Goal: Information Seeking & Learning: Find contact information

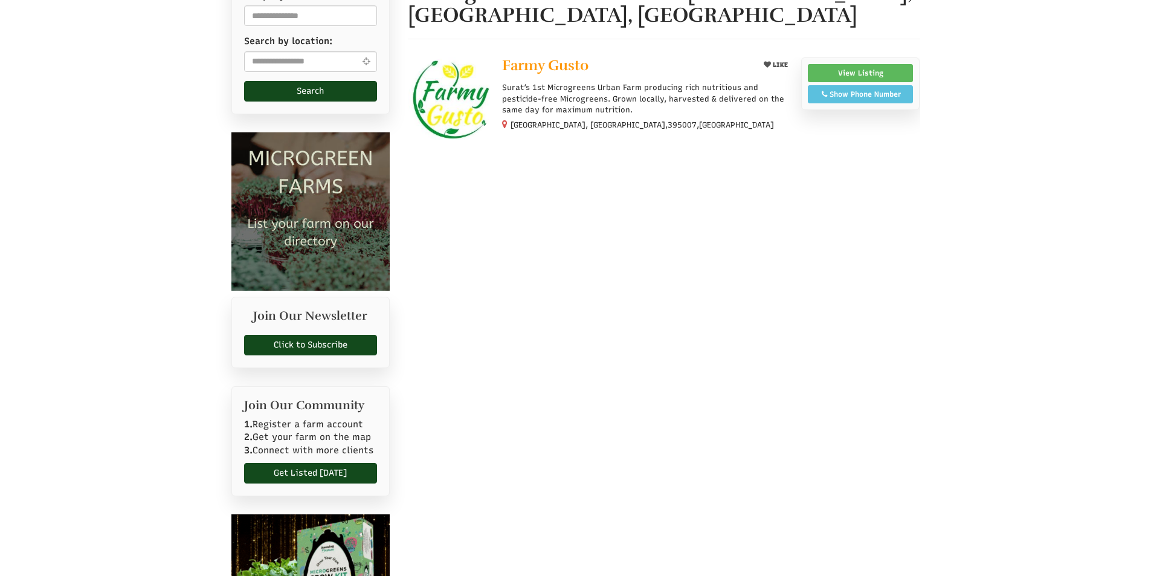
scroll to position [242, 0]
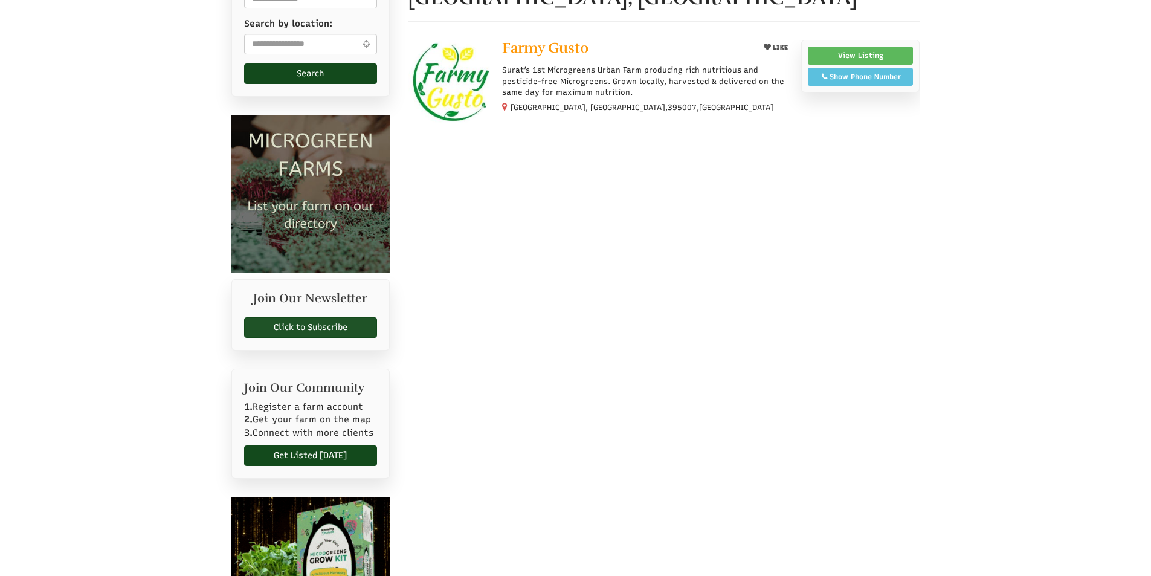
select select "Language Translate Widget"
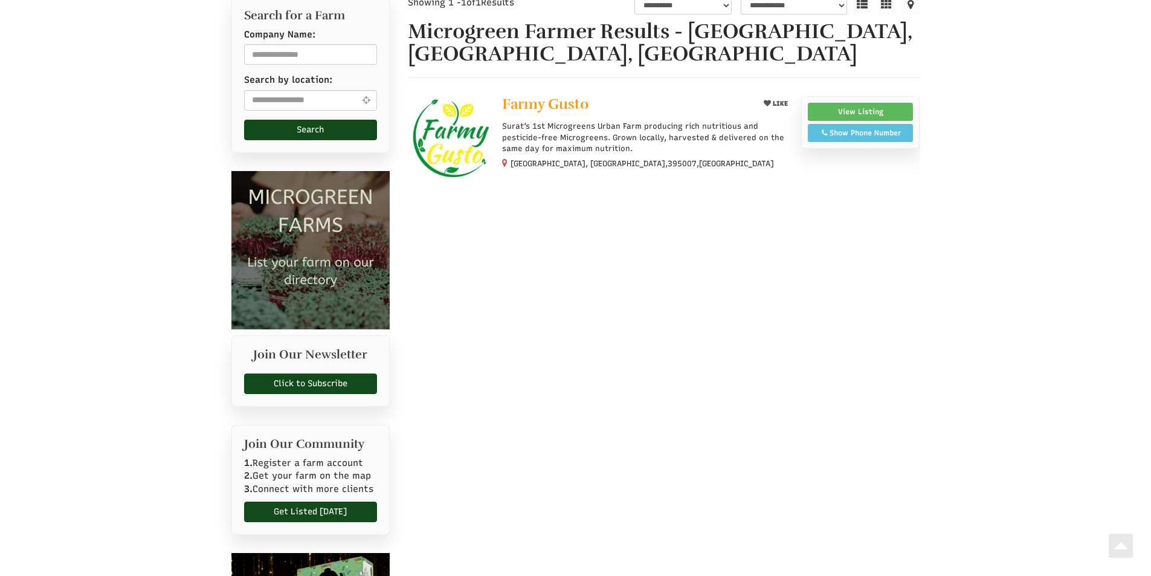
scroll to position [0, 0]
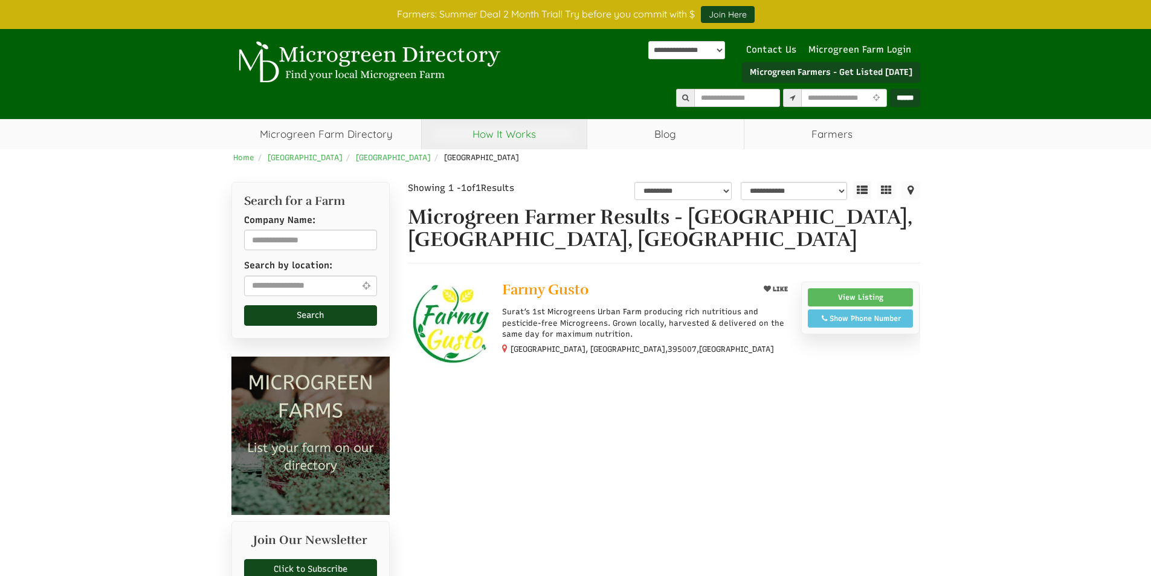
click at [505, 137] on link "How It Works" at bounding box center [504, 134] width 165 height 30
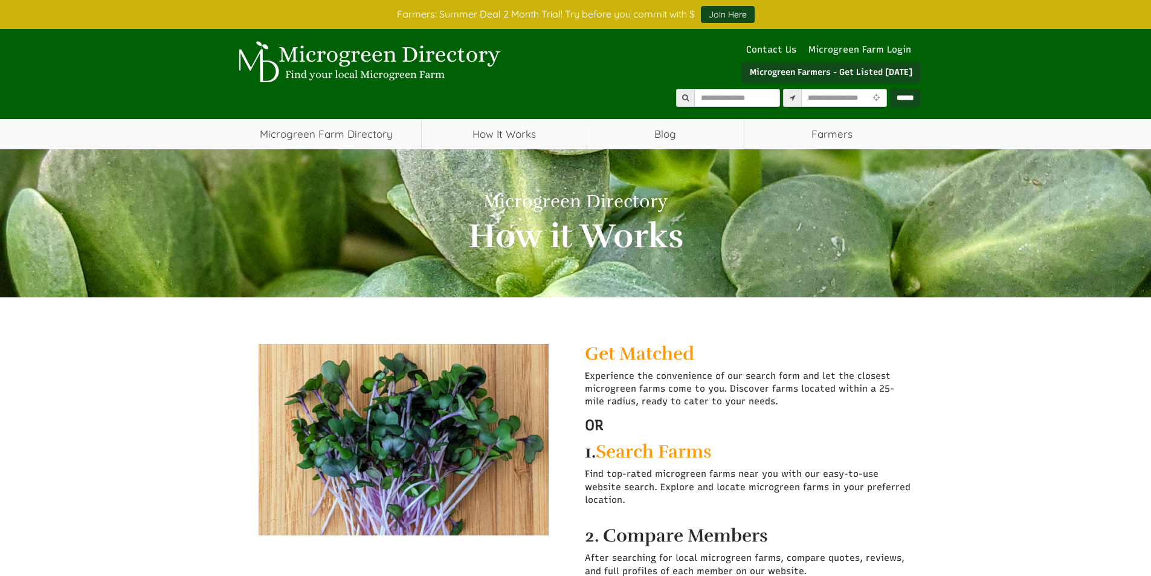
select select "Language Translate Widget"
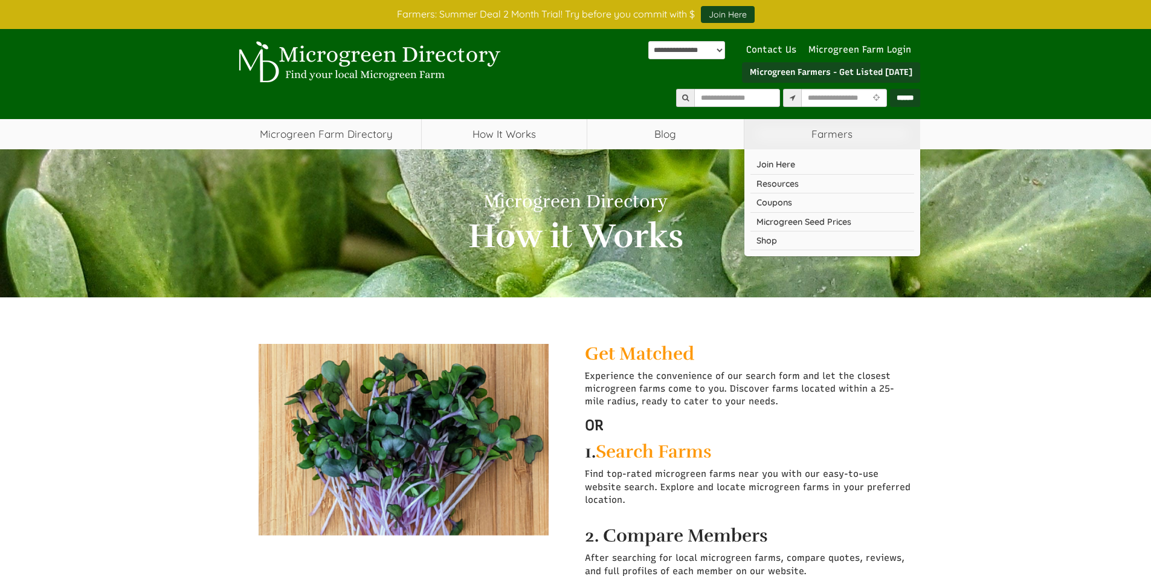
click at [792, 143] on span "Farmers" at bounding box center [832, 134] width 176 height 30
click at [827, 133] on span "Farmers" at bounding box center [832, 134] width 176 height 30
click at [769, 182] on link "Resources" at bounding box center [832, 184] width 164 height 19
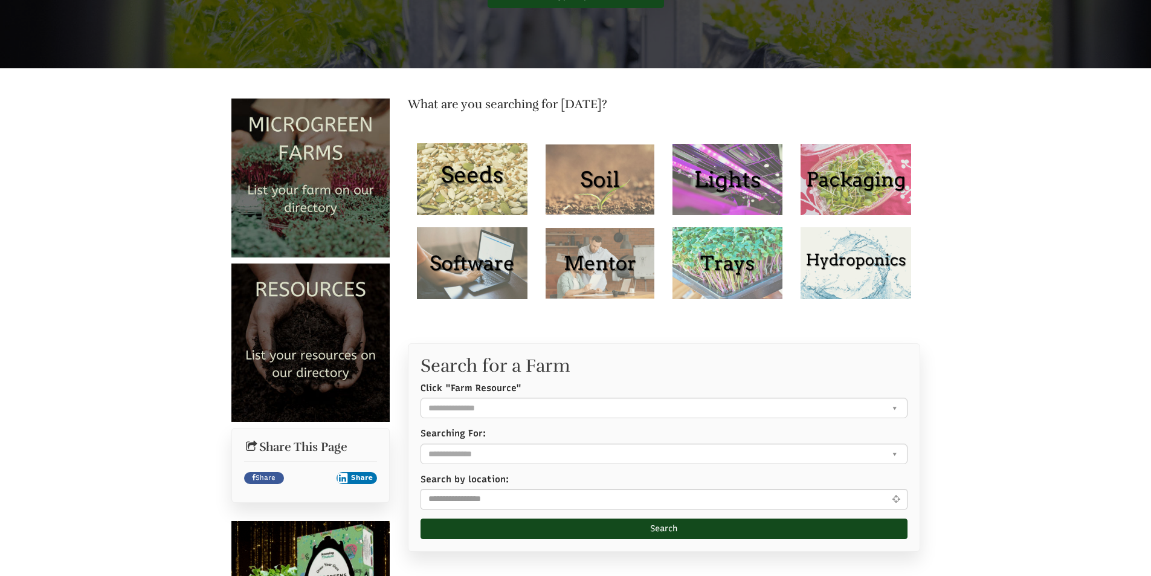
scroll to position [302, 0]
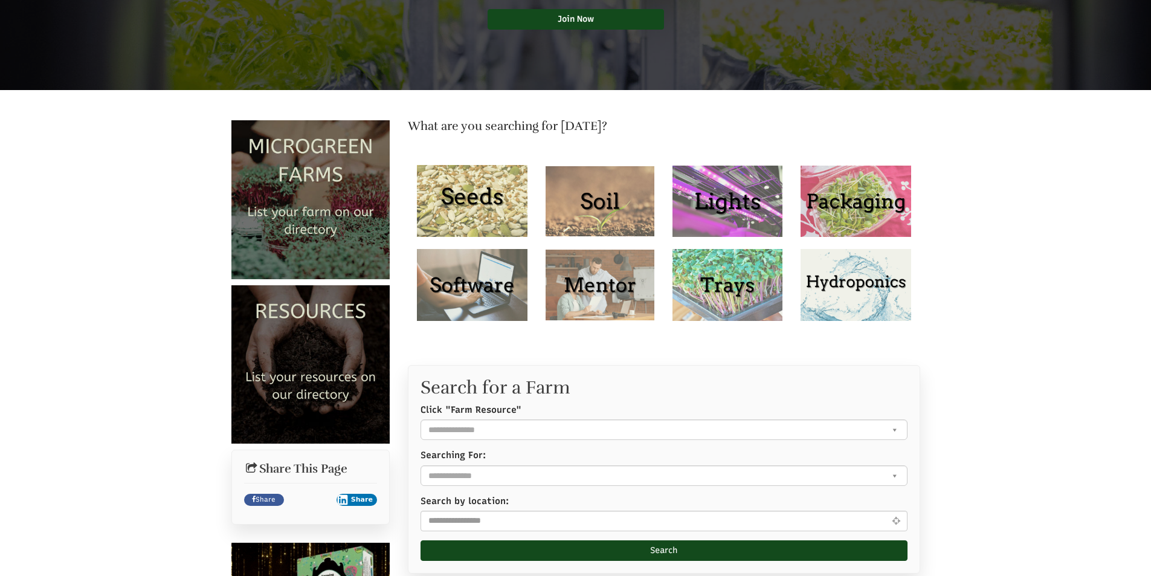
click at [480, 214] on img at bounding box center [472, 201] width 111 height 72
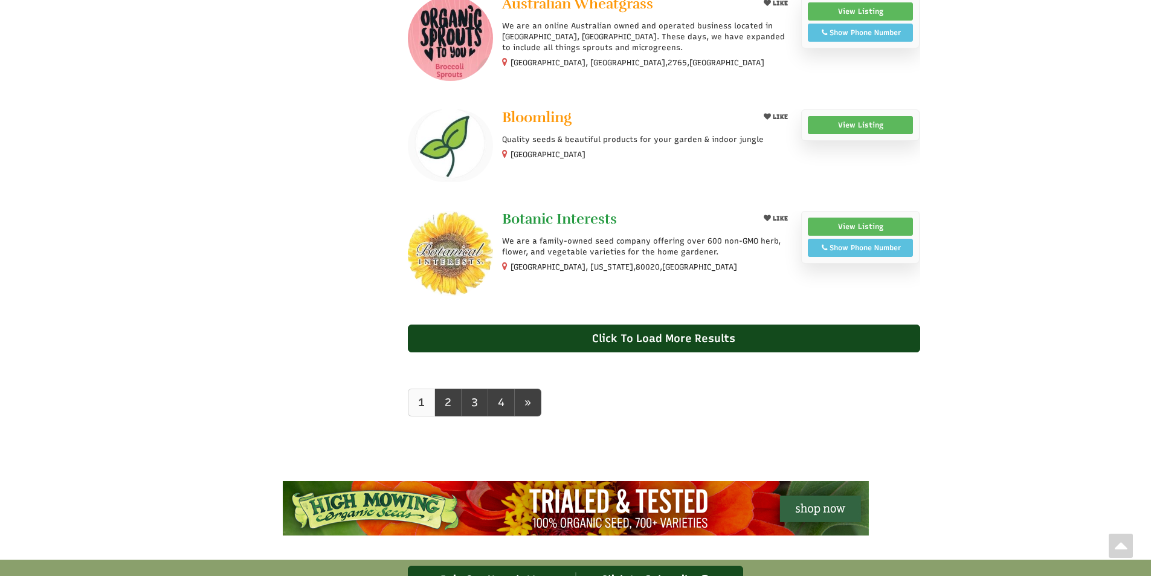
scroll to position [906, 0]
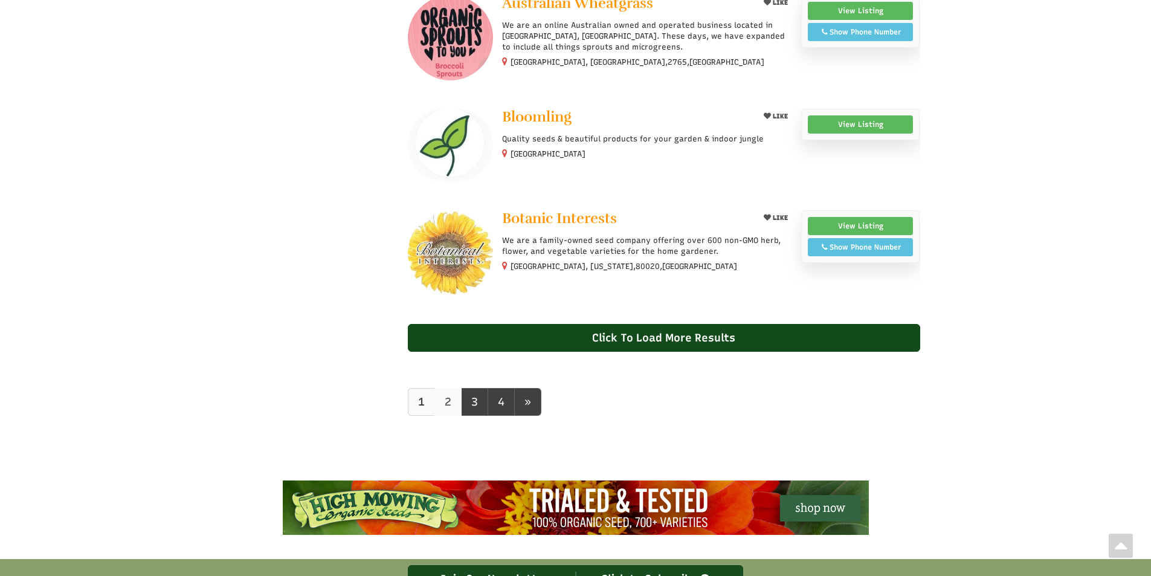
click at [454, 405] on link "2" at bounding box center [447, 402] width 27 height 28
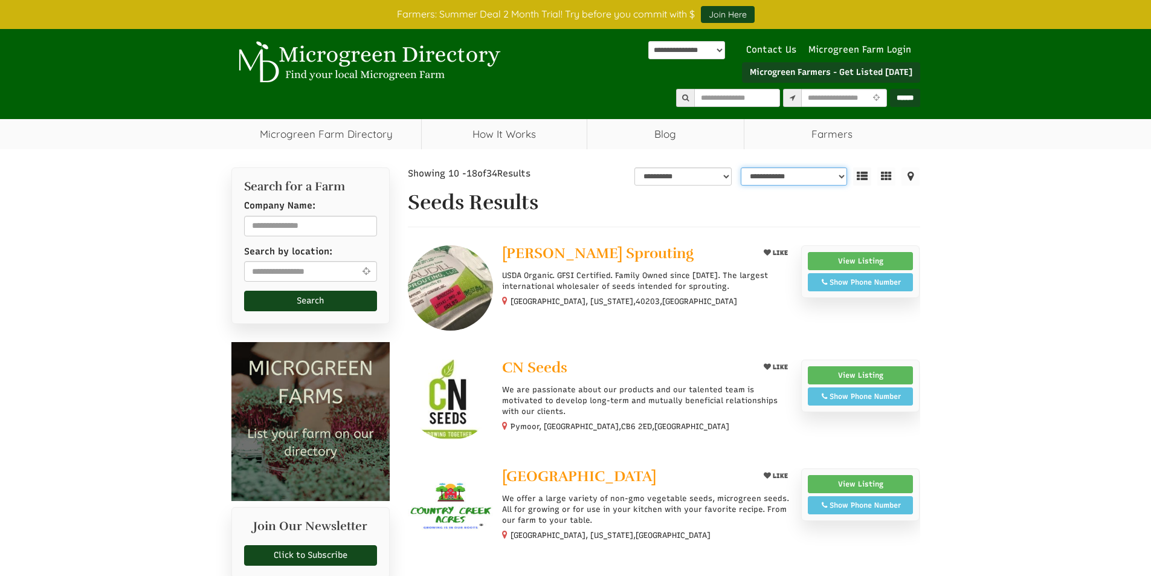
click at [780, 177] on select "**********" at bounding box center [794, 176] width 106 height 18
click at [783, 175] on select "**********" at bounding box center [794, 176] width 106 height 18
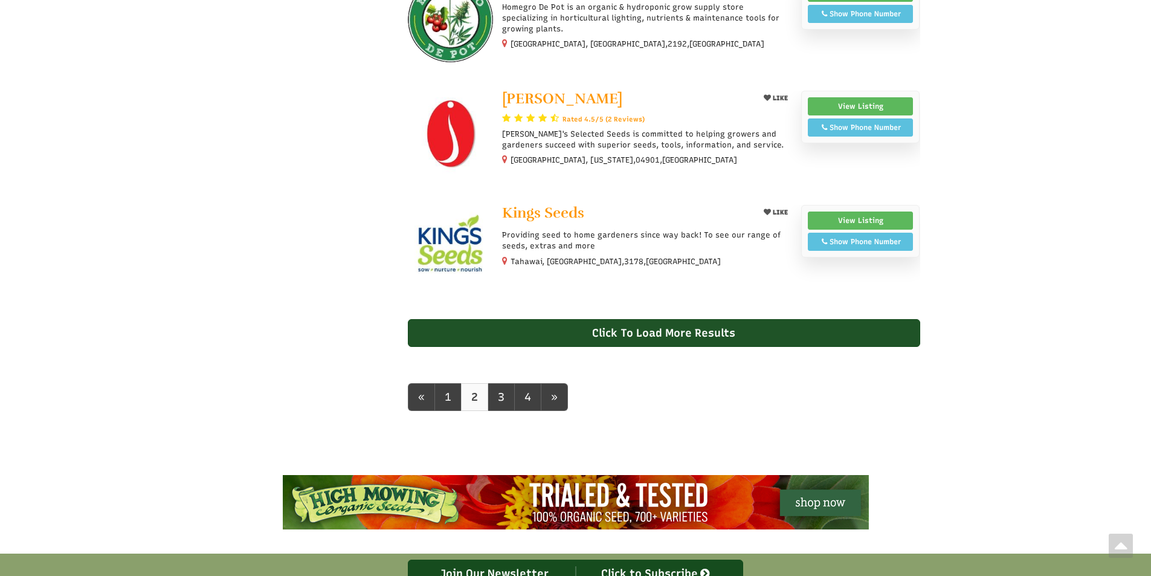
scroll to position [966, 0]
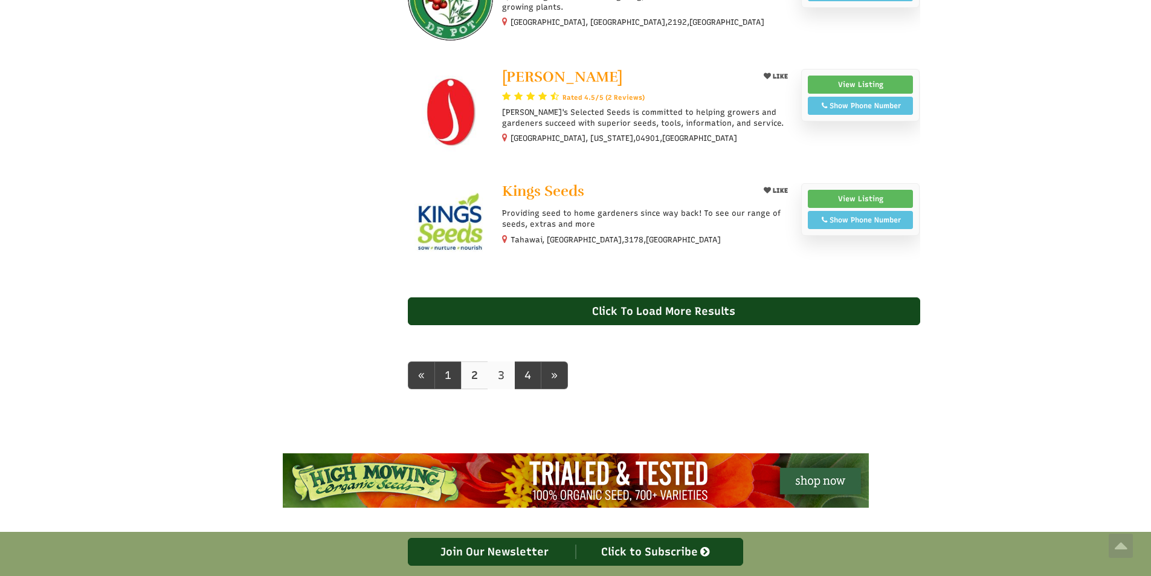
click at [501, 377] on link "3" at bounding box center [500, 375] width 27 height 28
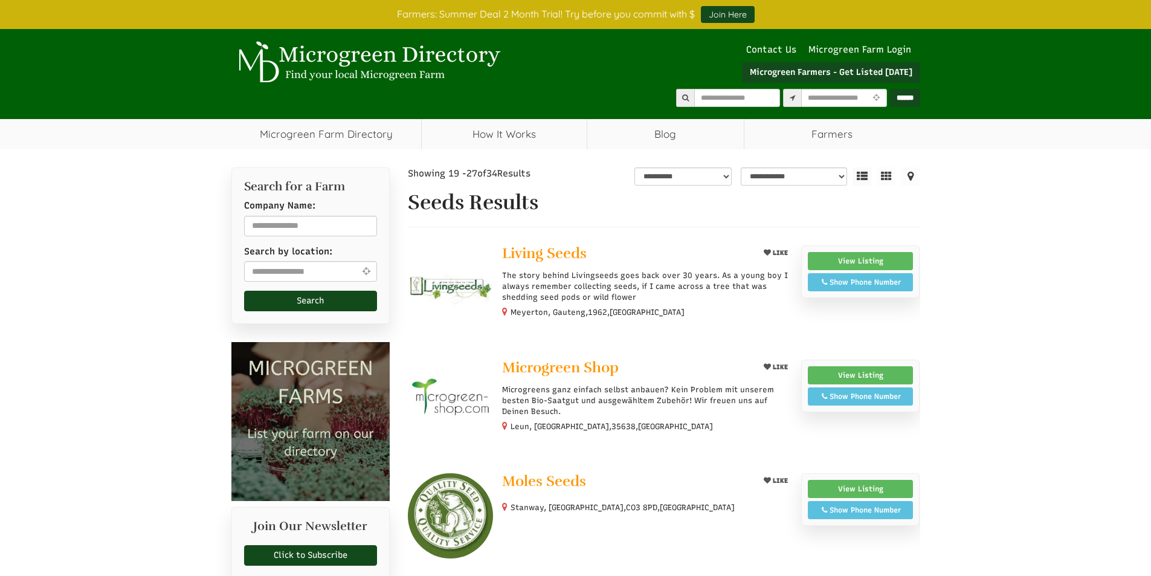
select select "Language Translate Widget"
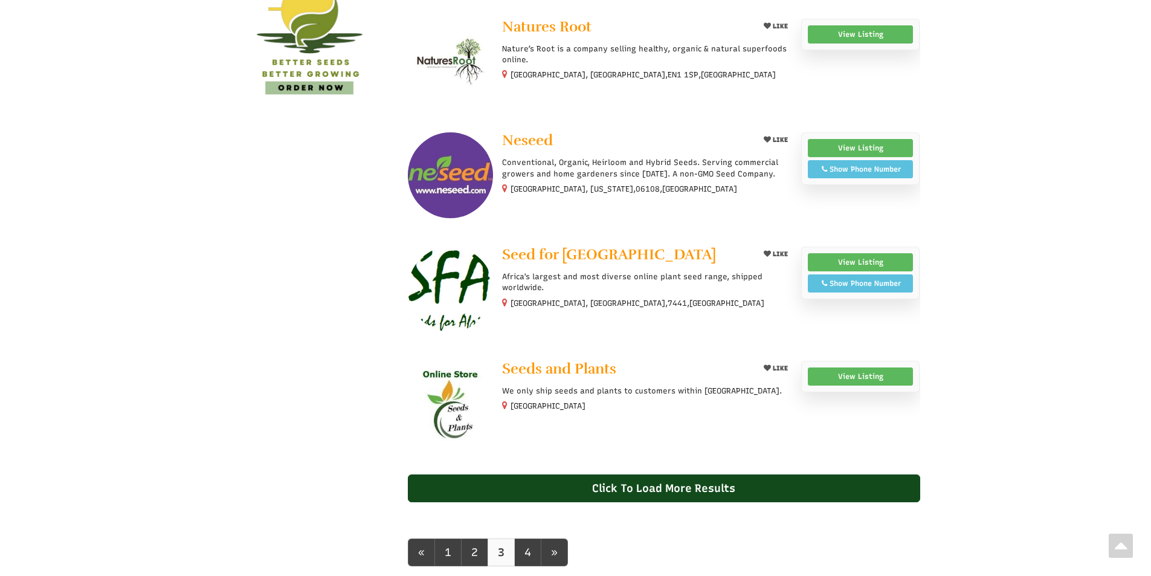
scroll to position [906, 0]
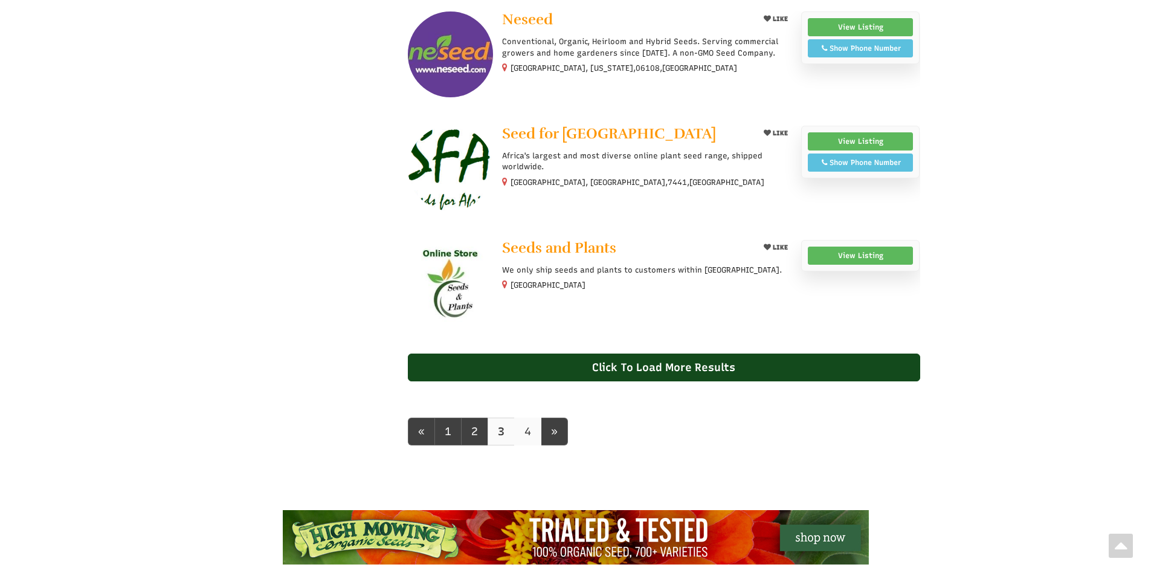
click at [521, 431] on link "4" at bounding box center [527, 431] width 27 height 28
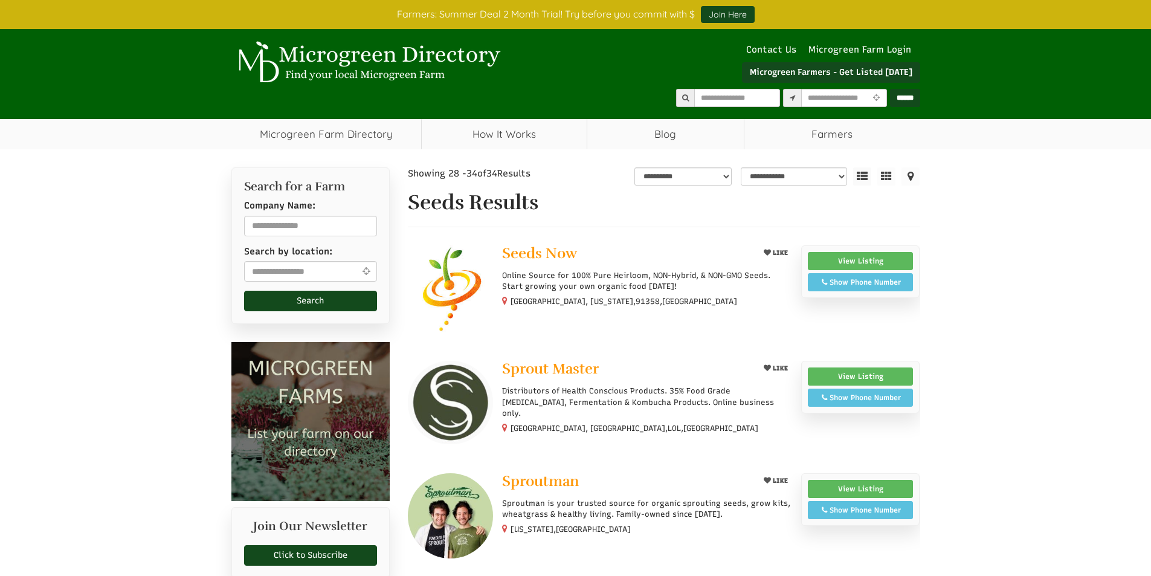
select select "Language Translate Widget"
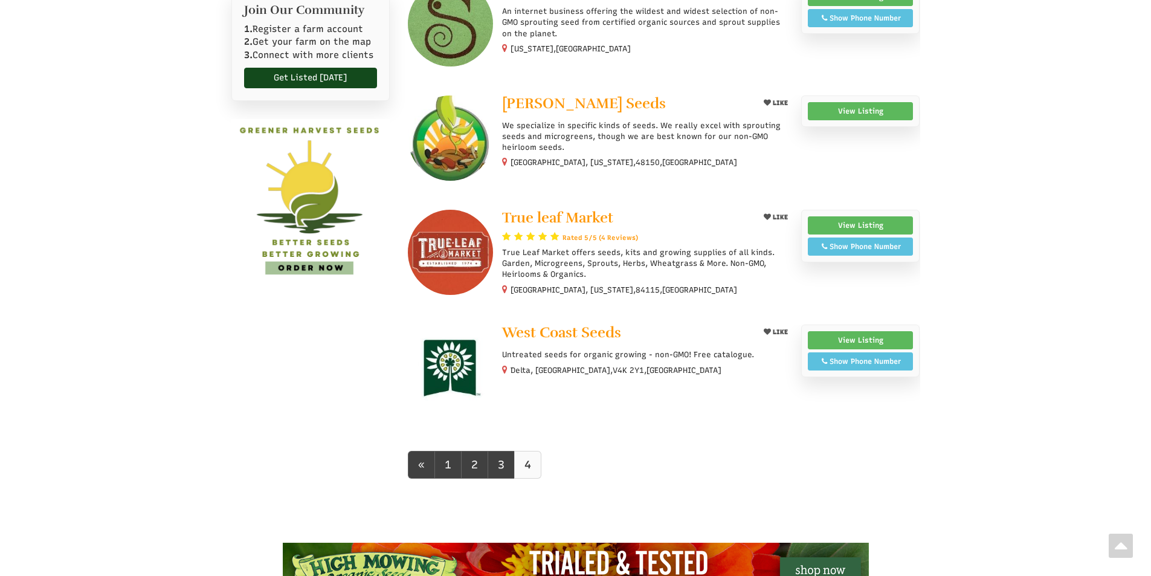
scroll to position [664, 0]
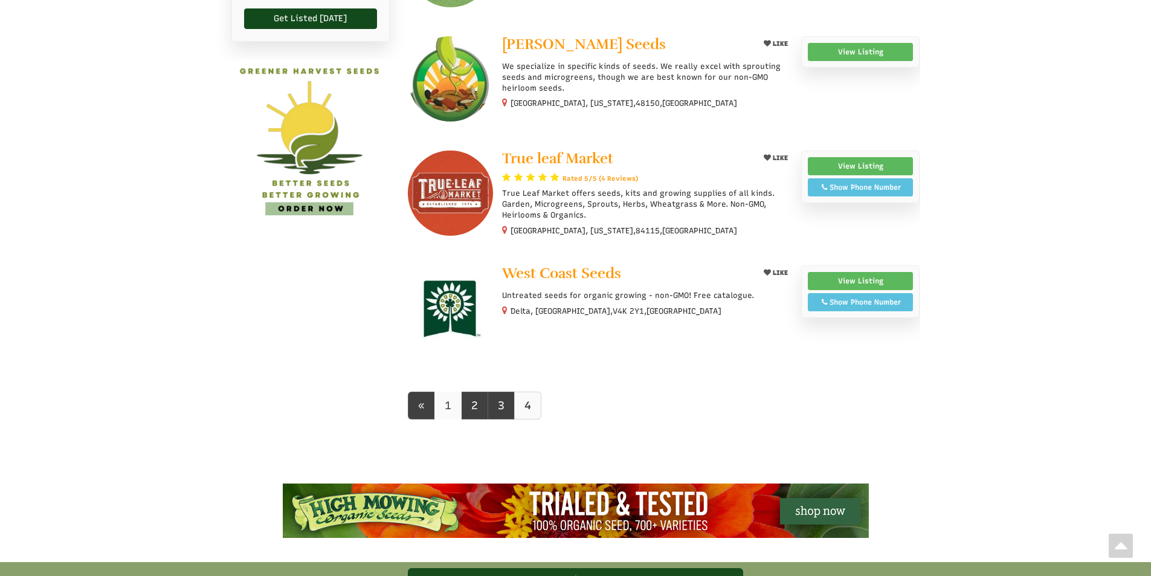
click at [448, 405] on link "1" at bounding box center [447, 405] width 27 height 28
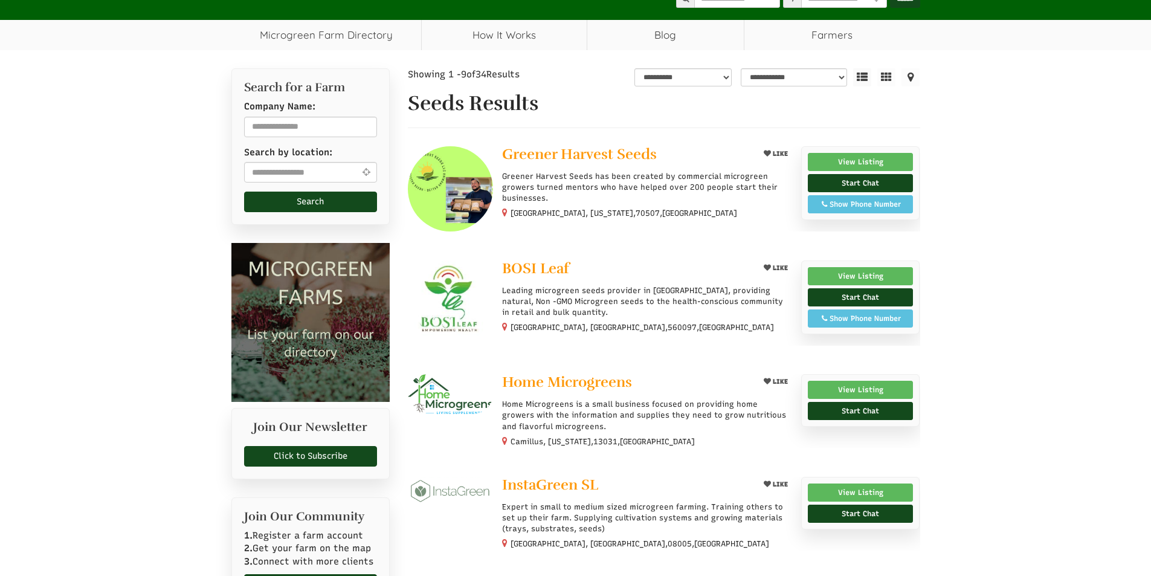
scroll to position [121, 0]
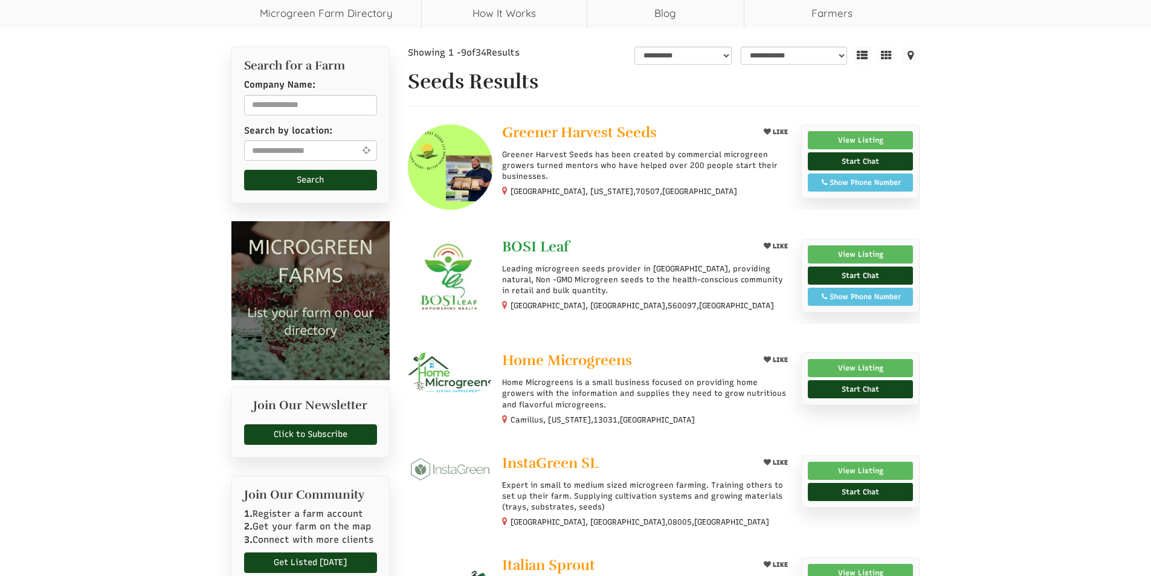
click at [532, 249] on span "BOSI Leaf" at bounding box center [535, 246] width 67 height 18
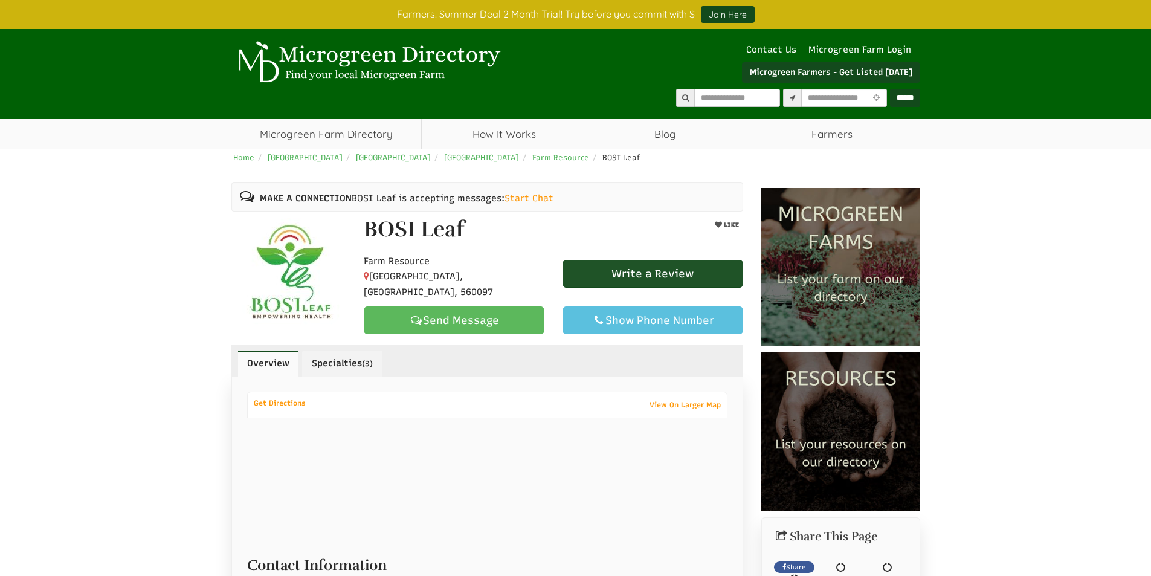
select select "Language Translate Widget"
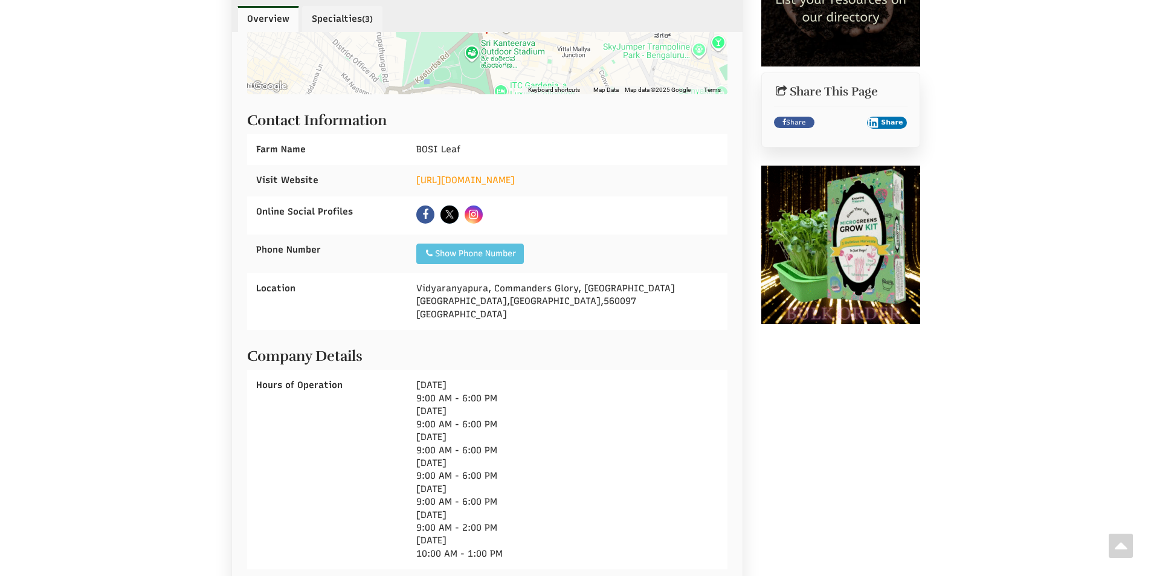
scroll to position [423, 0]
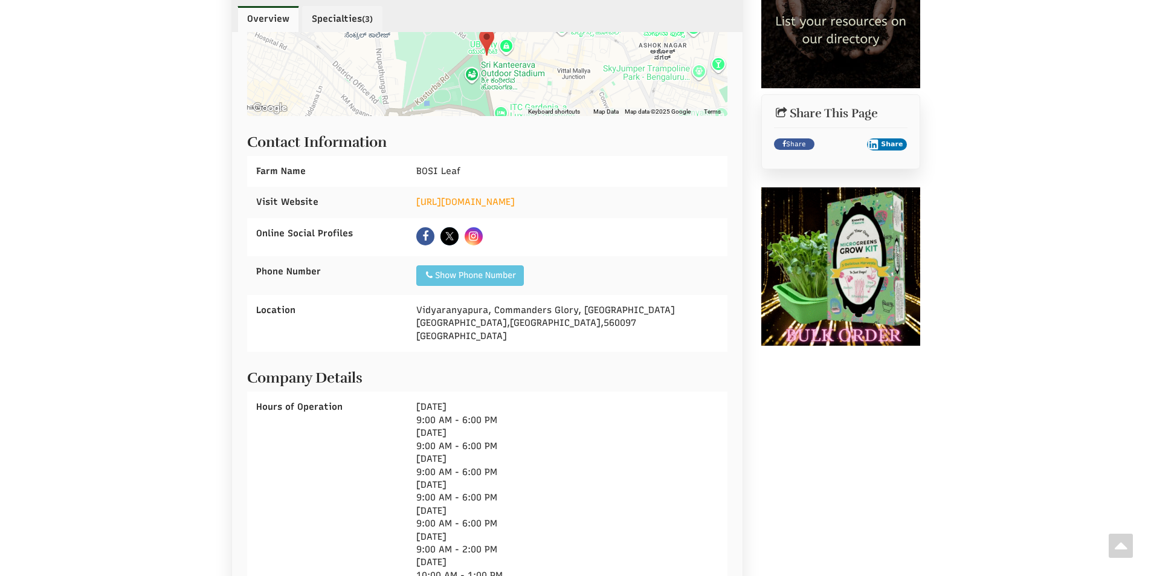
click at [475, 275] on div "Show Phone Number" at bounding box center [470, 275] width 92 height 12
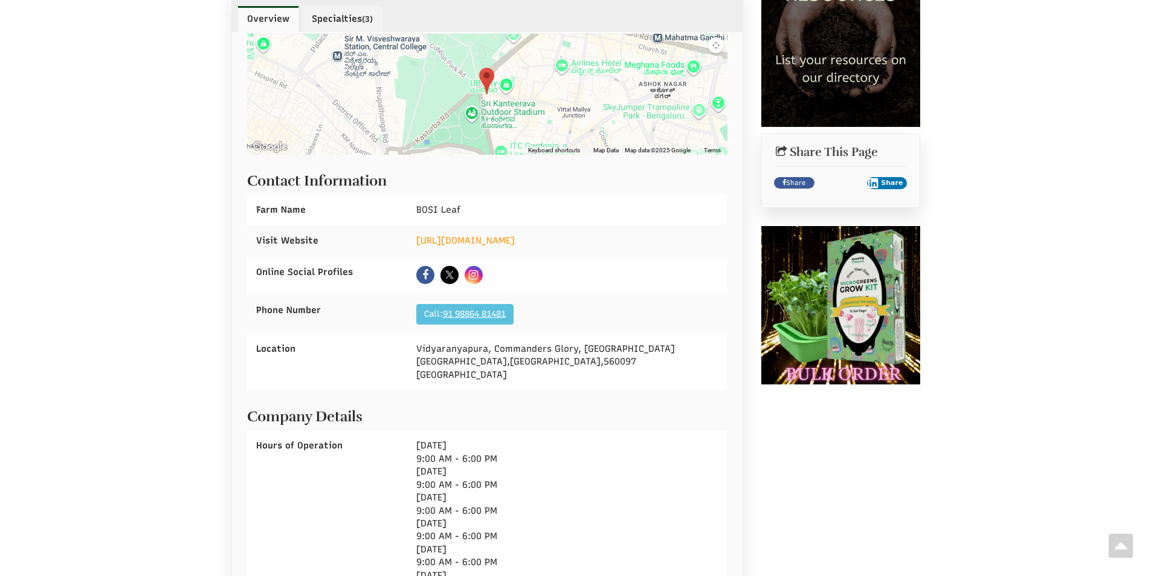
scroll to position [362, 0]
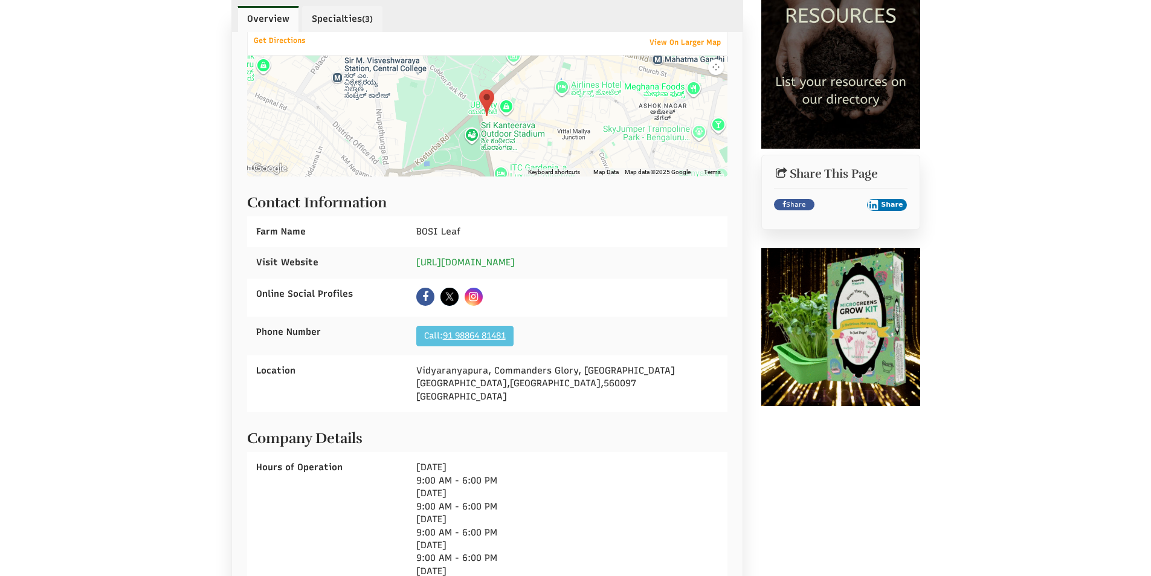
click at [458, 263] on link "https://bosileaf.com/" at bounding box center [465, 262] width 98 height 11
